Goal: Download file/media

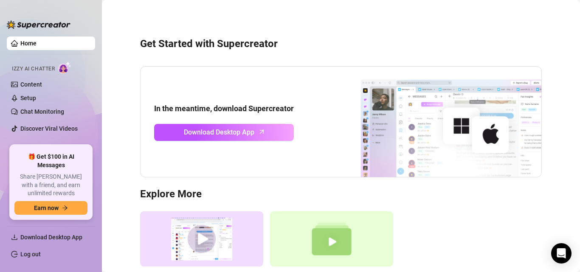
click at [146, 13] on div "Get Started with Supercreator In the meantime, download Supercreator Download D…" at bounding box center [340, 164] width 461 height 316
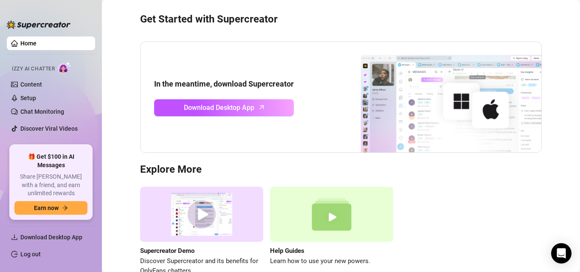
scroll to position [76, 0]
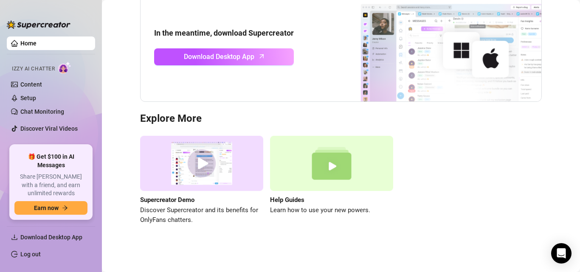
click at [78, 138] on ul "Home Izzy AI Chatter Content Setup Chat Monitoring Discover Viral Videos Settin…" at bounding box center [51, 87] width 88 height 109
click at [43, 142] on link "Settings" at bounding box center [31, 145] width 23 height 7
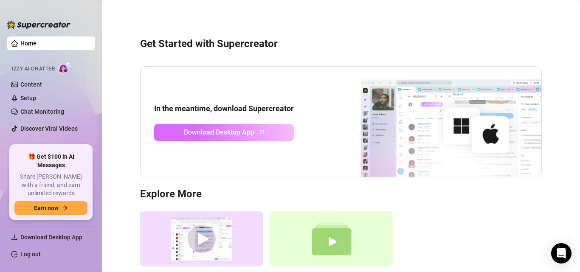
click at [251, 135] on span "Download Desktop App" at bounding box center [219, 132] width 71 height 11
click at [243, 128] on span "Download Desktop App" at bounding box center [219, 132] width 71 height 11
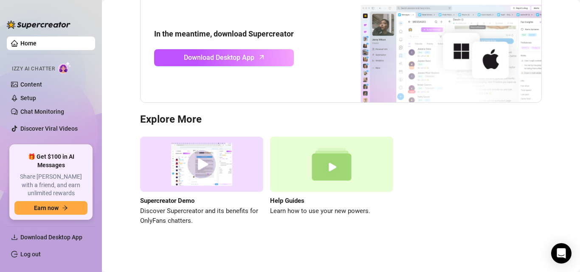
scroll to position [76, 0]
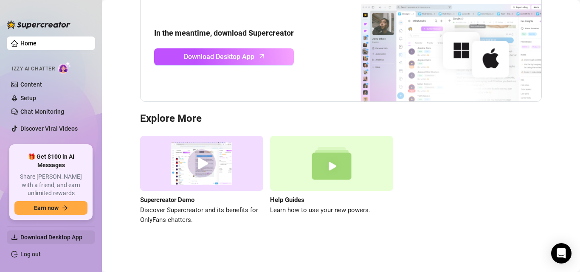
click at [77, 240] on span "Download Desktop App" at bounding box center [51, 237] width 62 height 7
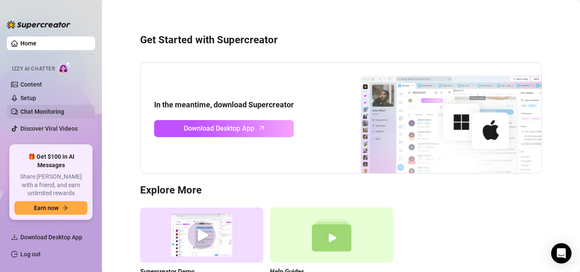
scroll to position [0, 0]
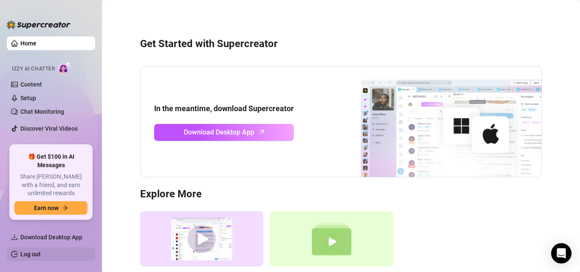
click at [41, 255] on link "Log out" at bounding box center [30, 254] width 20 height 7
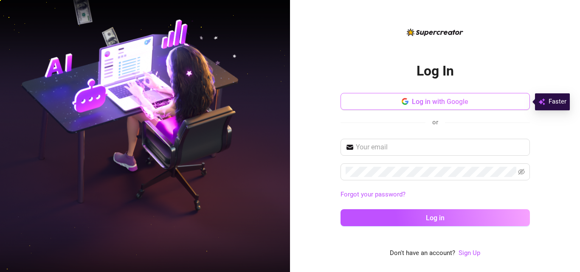
click at [440, 109] on button "Log in with Google" at bounding box center [435, 101] width 189 height 17
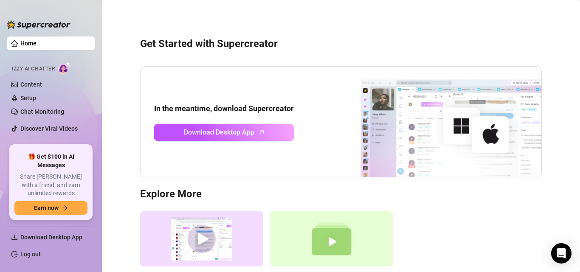
click at [172, 31] on div "Get Started with Supercreator In the meantime, download Supercreator Download D…" at bounding box center [340, 164] width 461 height 316
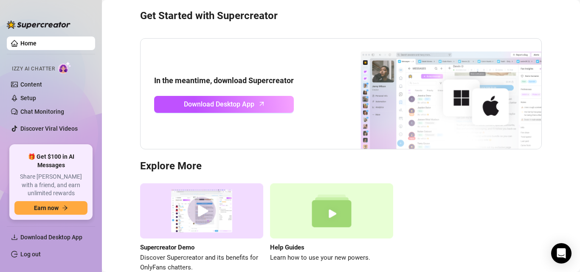
scroll to position [76, 0]
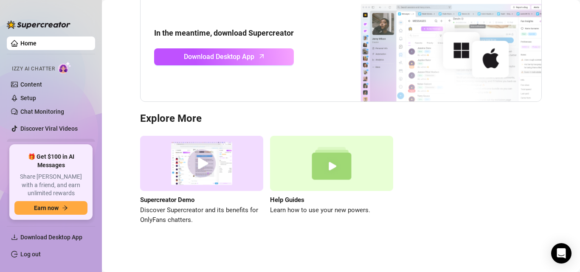
click at [43, 142] on link "Settings" at bounding box center [31, 145] width 23 height 7
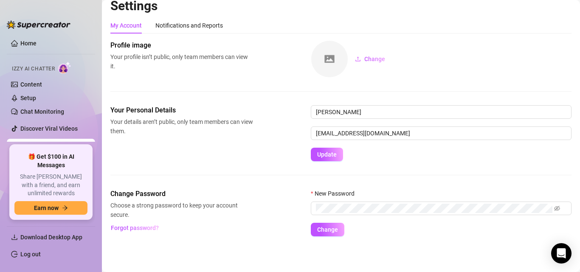
scroll to position [8, 0]
click at [43, 142] on link "Settings" at bounding box center [31, 145] width 23 height 7
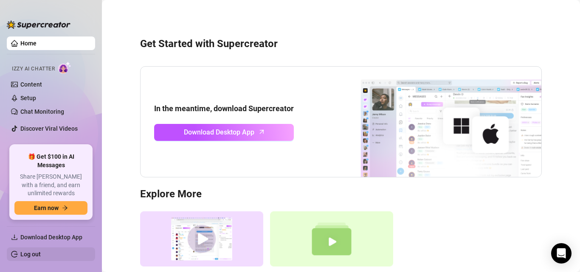
click at [38, 256] on link "Log out" at bounding box center [30, 254] width 20 height 7
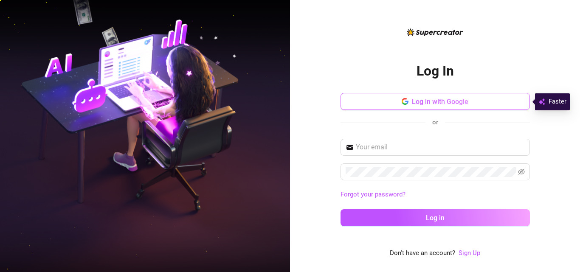
click at [438, 100] on span "Log in with Google" at bounding box center [440, 102] width 56 height 8
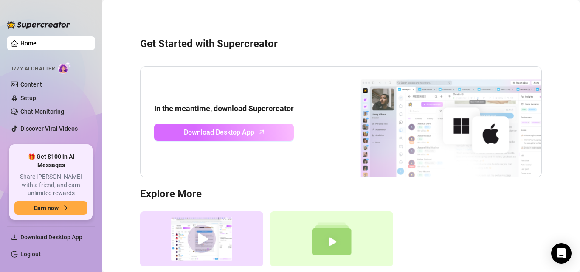
click at [252, 132] on span "Download Desktop App" at bounding box center [219, 132] width 71 height 11
